Goal: Task Accomplishment & Management: Manage account settings

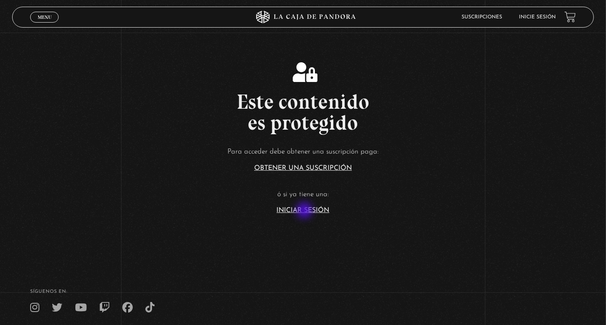
click at [305, 211] on link "Iniciar Sesión" at bounding box center [303, 210] width 53 height 7
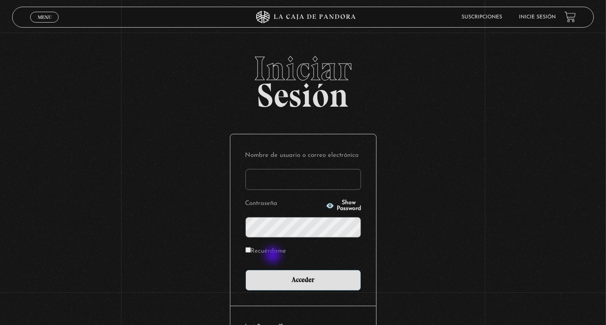
type input "[EMAIL_ADDRESS][DOMAIN_NAME]"
click at [272, 251] on label "Recuérdame" at bounding box center [265, 251] width 41 height 13
click at [251, 251] on input "Recuérdame" at bounding box center [247, 249] width 5 height 5
checkbox input "true"
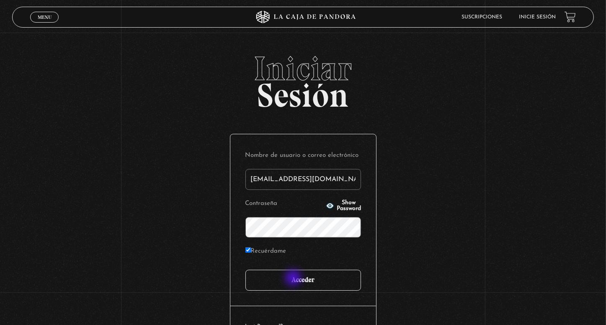
click at [294, 279] on input "Acceder" at bounding box center [303, 280] width 116 height 21
